Goal: Task Accomplishment & Management: Use online tool/utility

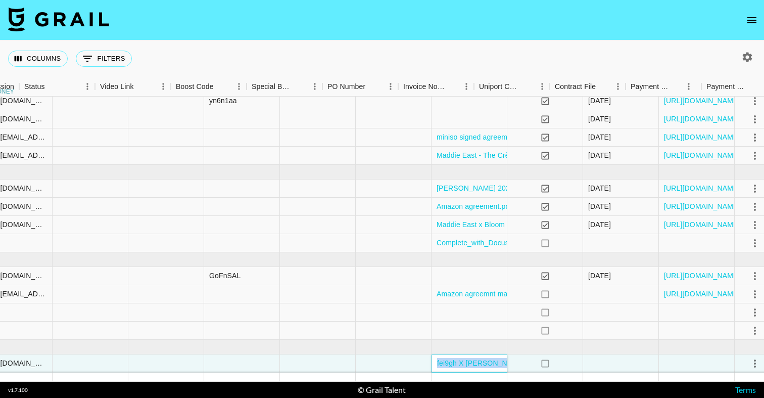
scroll to position [37, 1381]
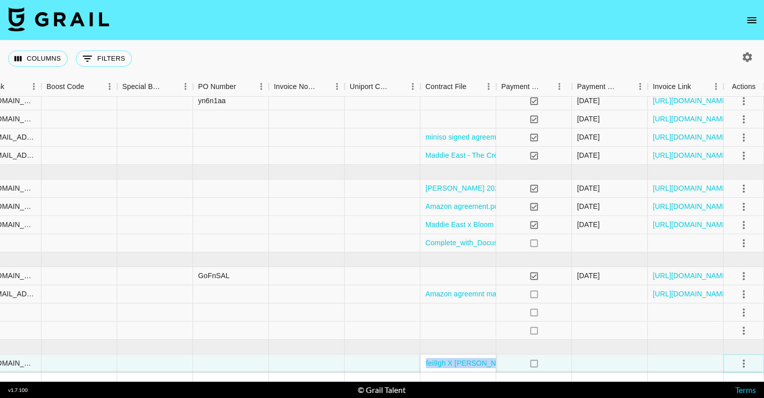
click at [739, 364] on icon "select merge strategy" at bounding box center [744, 363] width 12 height 12
click at [726, 342] on div "Approve" at bounding box center [721, 342] width 31 height 12
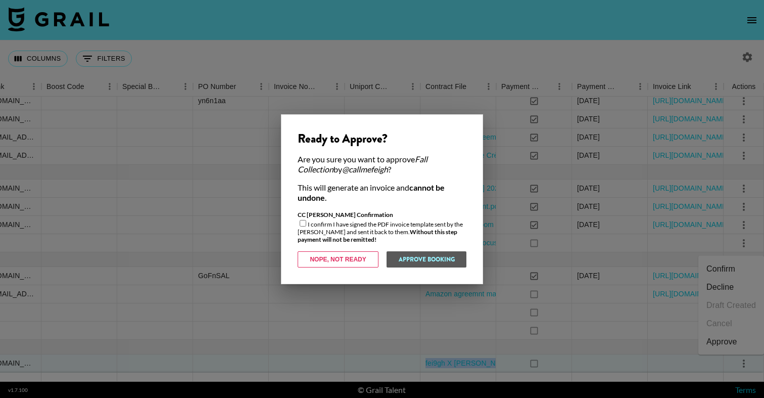
click at [302, 221] on input "checkbox" at bounding box center [303, 223] width 7 height 7
checkbox input "true"
click at [427, 259] on button "Approve Booking" at bounding box center [426, 259] width 80 height 16
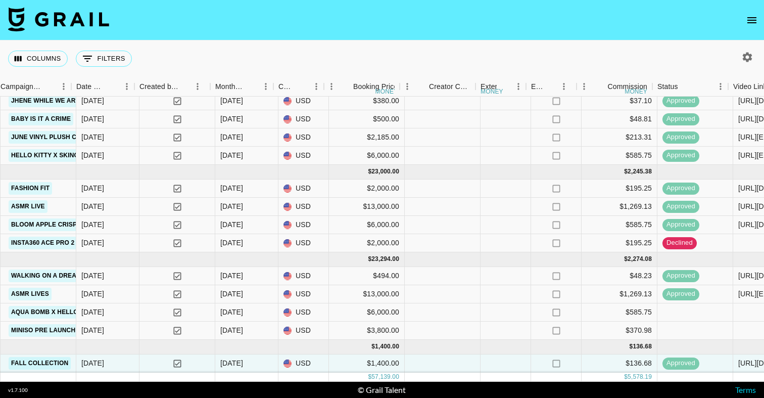
scroll to position [37, 613]
click at [495, 313] on div at bounding box center [506, 312] width 51 height 18
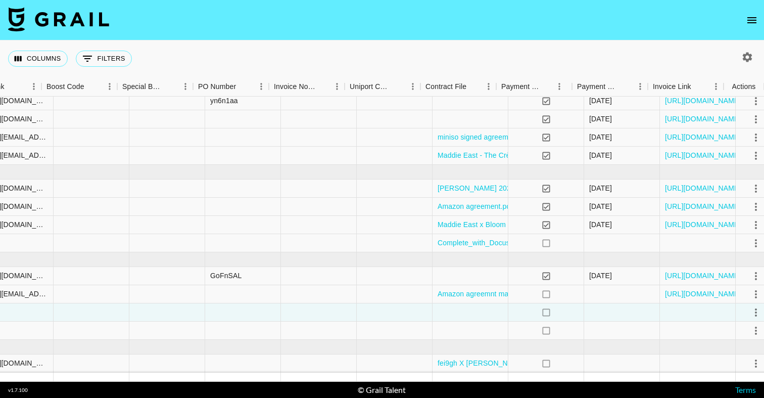
scroll to position [37, 1381]
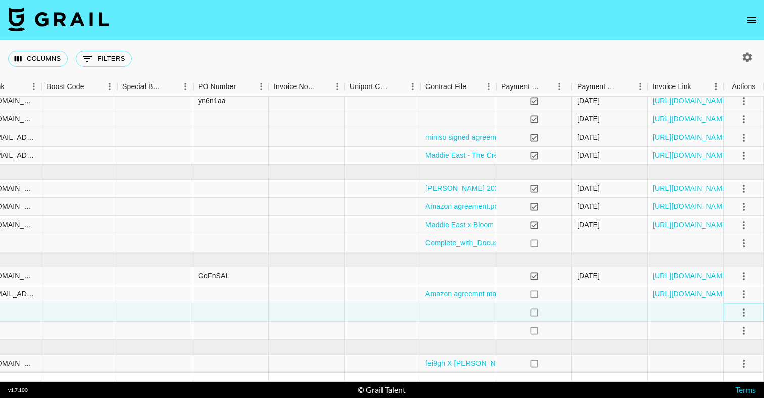
click at [745, 311] on icon "select merge strategy" at bounding box center [744, 312] width 12 height 12
click at [744, 217] on li "Confirm" at bounding box center [731, 218] width 66 height 18
click at [735, 252] on li "Draft Created" at bounding box center [731, 254] width 66 height 18
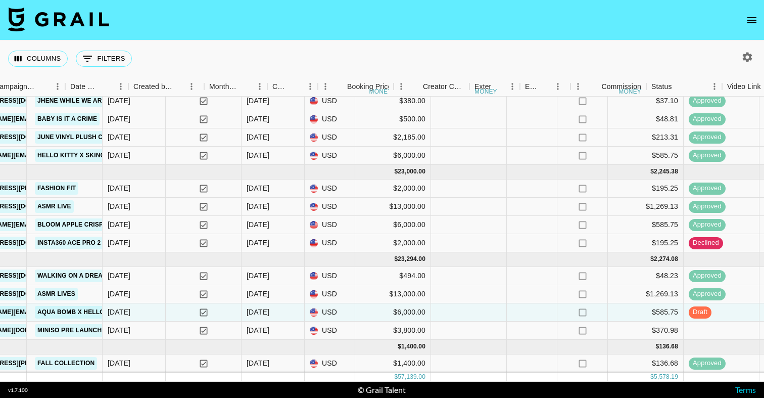
scroll to position [37, 543]
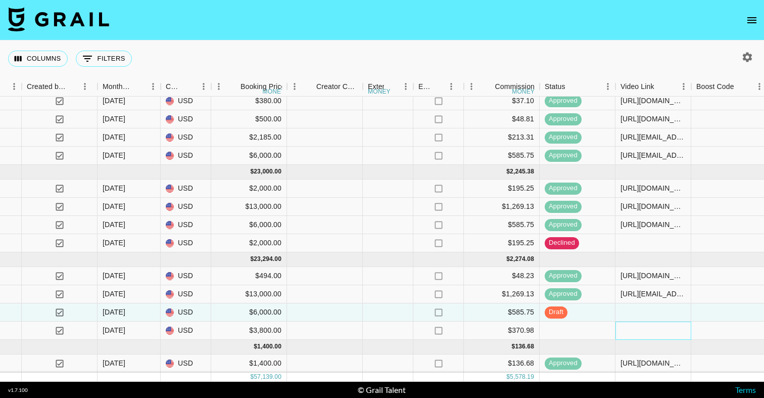
click at [650, 331] on div at bounding box center [653, 330] width 76 height 18
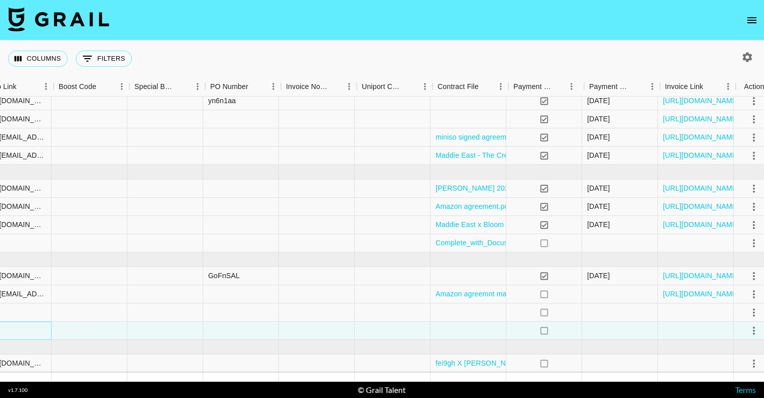
scroll to position [37, 1375]
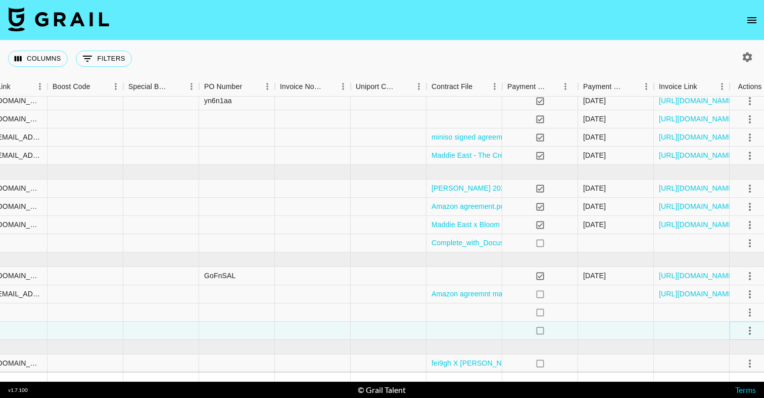
click at [752, 329] on icon "select merge strategy" at bounding box center [750, 330] width 12 height 12
click at [733, 233] on li "Confirm" at bounding box center [731, 236] width 66 height 18
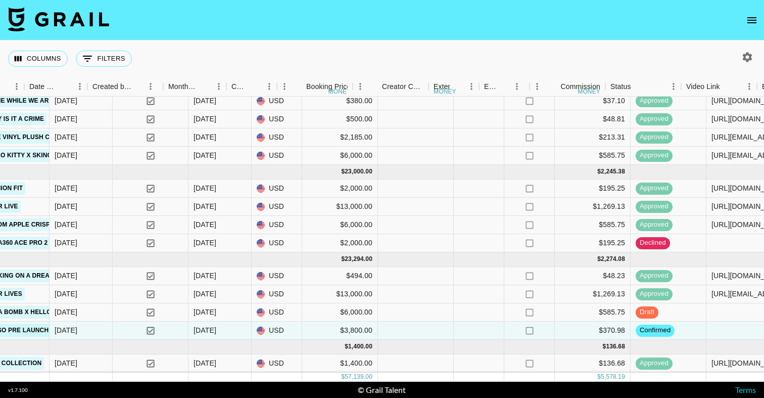
scroll to position [37, 636]
